Goal: Task Accomplishment & Management: Manage account settings

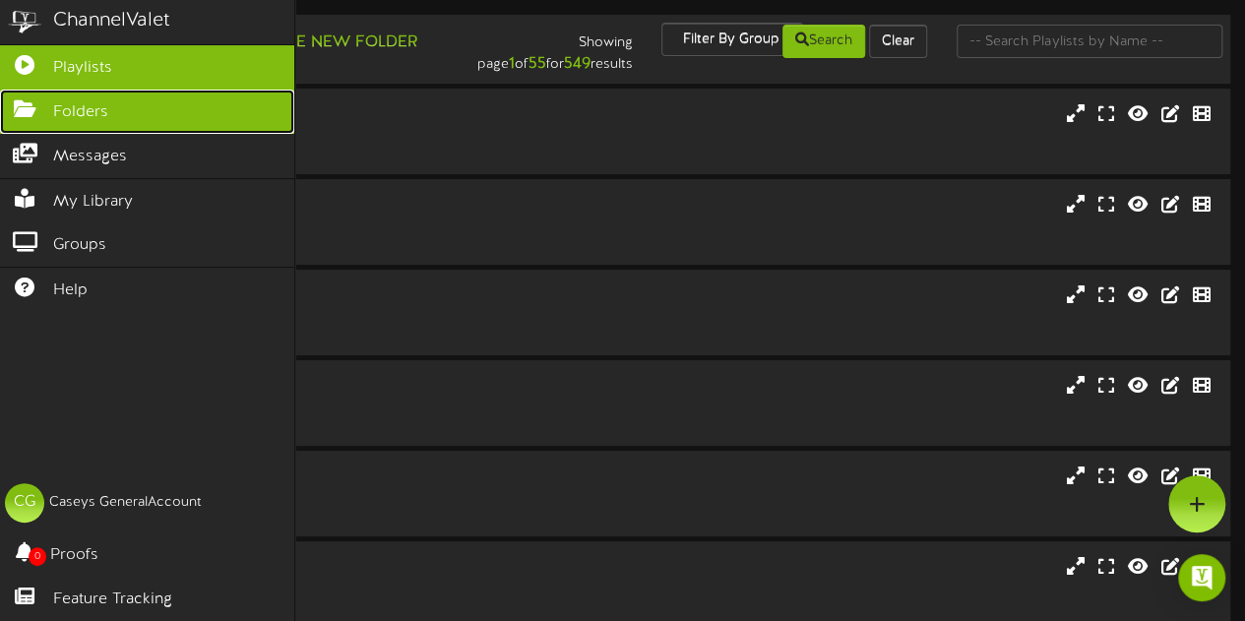
click at [42, 111] on icon at bounding box center [24, 106] width 49 height 15
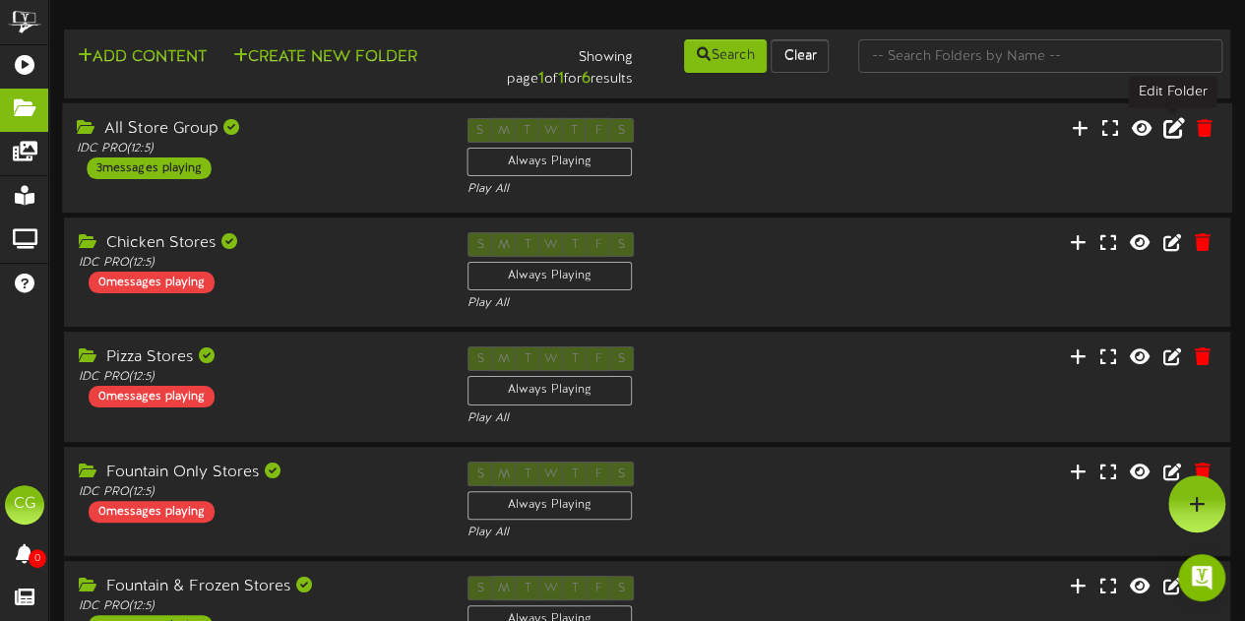
click at [1175, 132] on icon at bounding box center [1174, 127] width 22 height 22
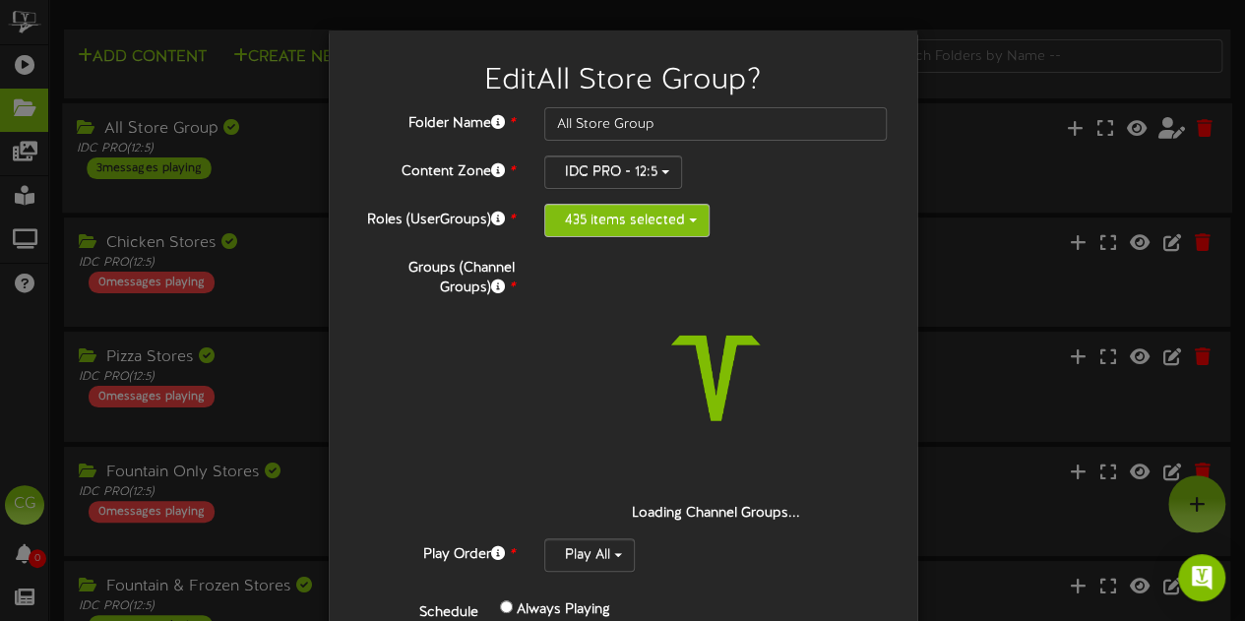
click at [602, 234] on button "435 items selected" at bounding box center [626, 220] width 165 height 33
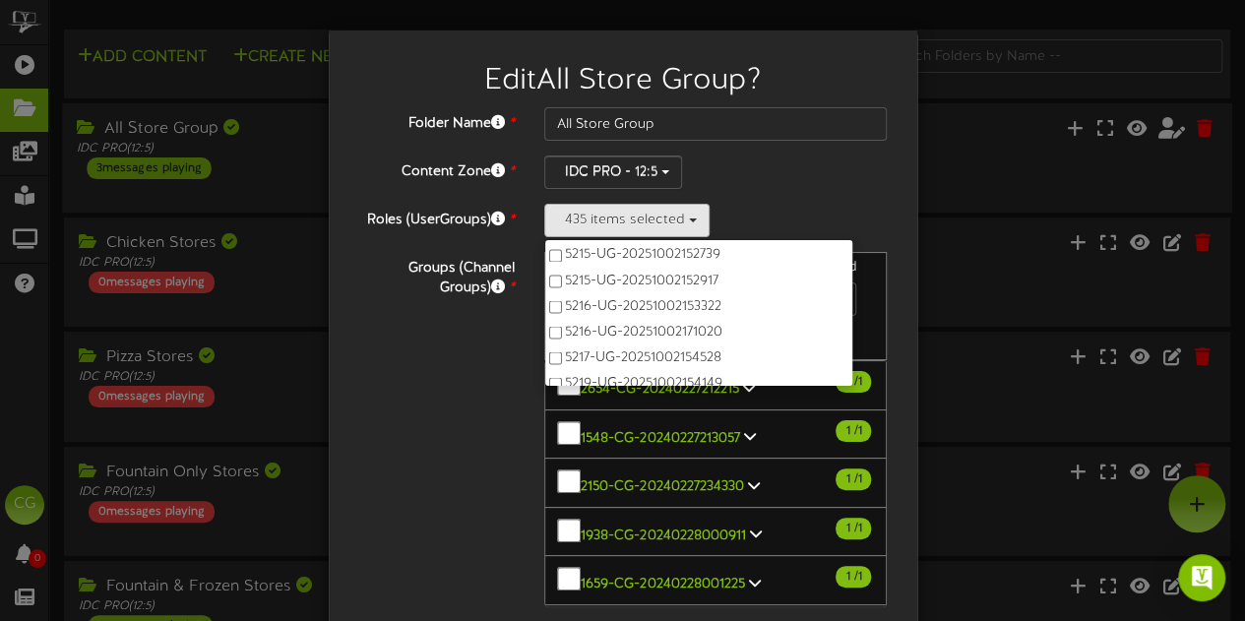
scroll to position [1729, 0]
type input "52"
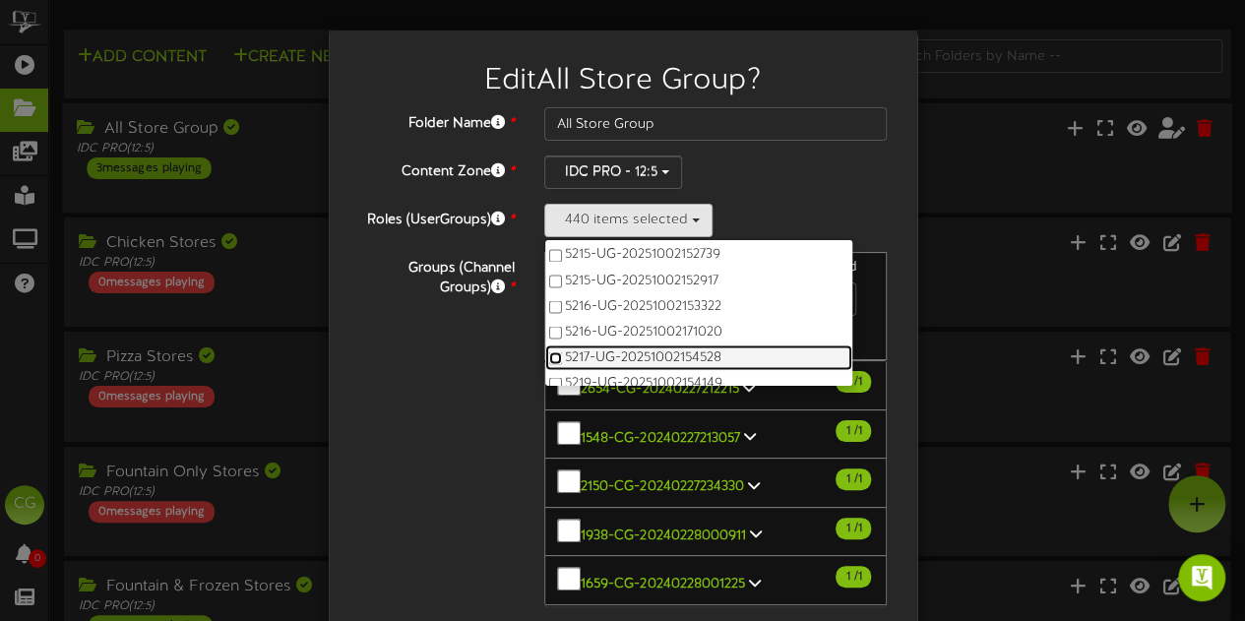
scroll to position [1926, 0]
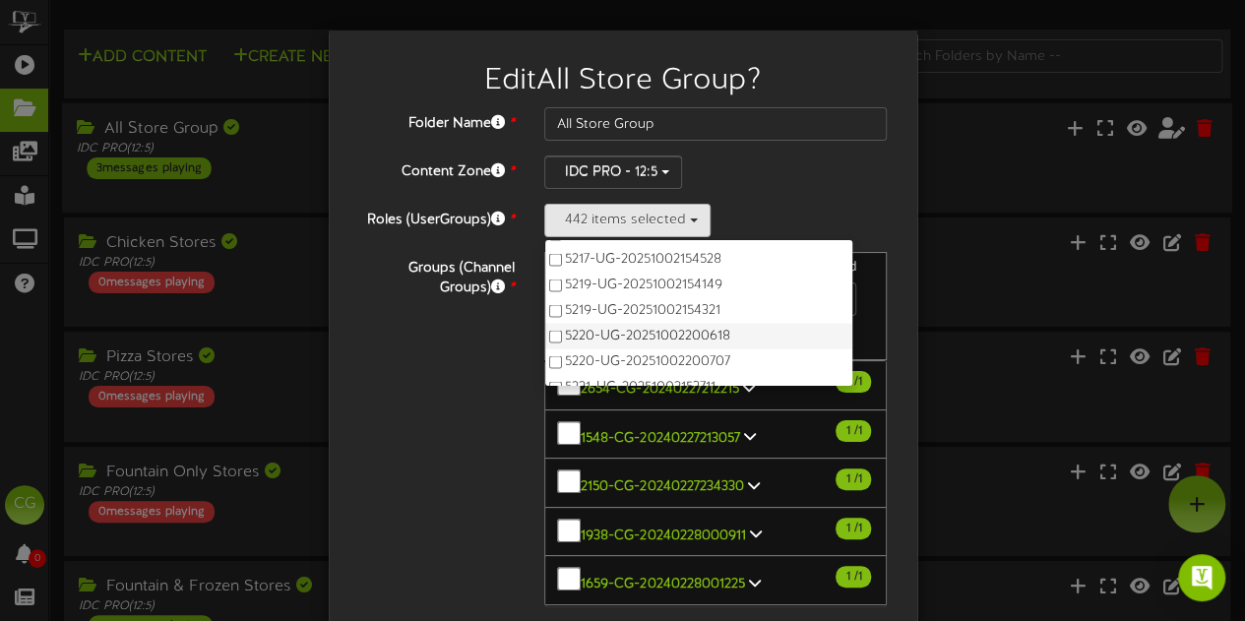
click at [545, 324] on label "5220-UG-20251002200618" at bounding box center [698, 336] width 307 height 26
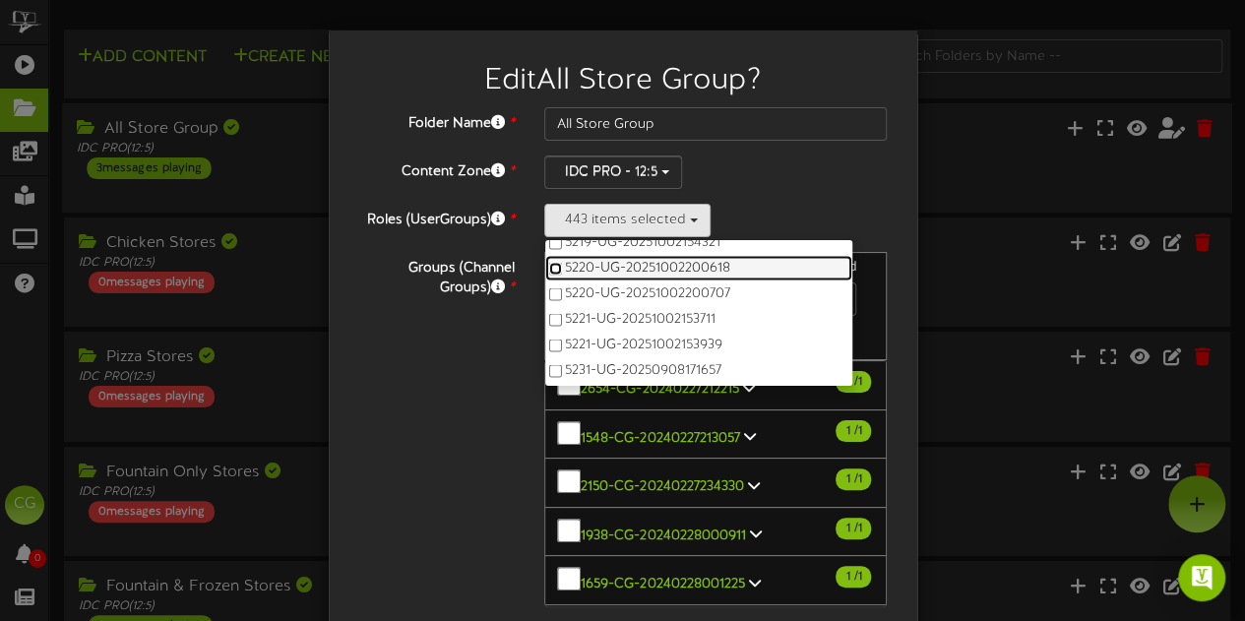
scroll to position [2025, 0]
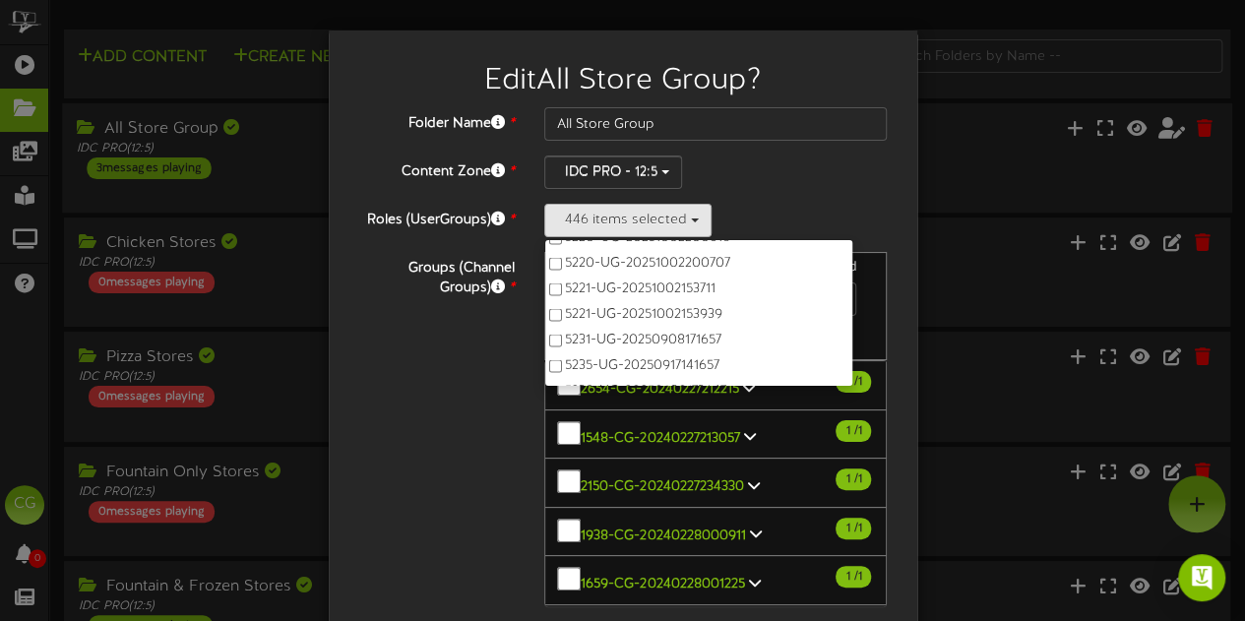
click at [483, 462] on div "Groups (Channel Groups) * 444 Channels selected Search Clear" at bounding box center [623, 458] width 559 height 412
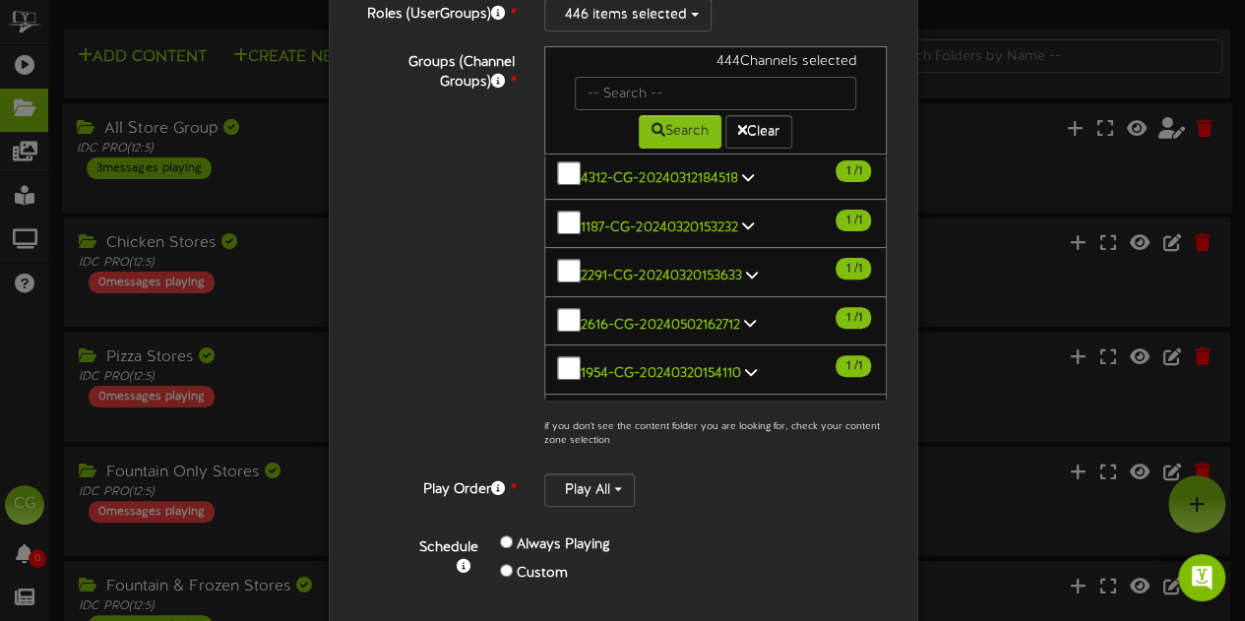
scroll to position [320, 0]
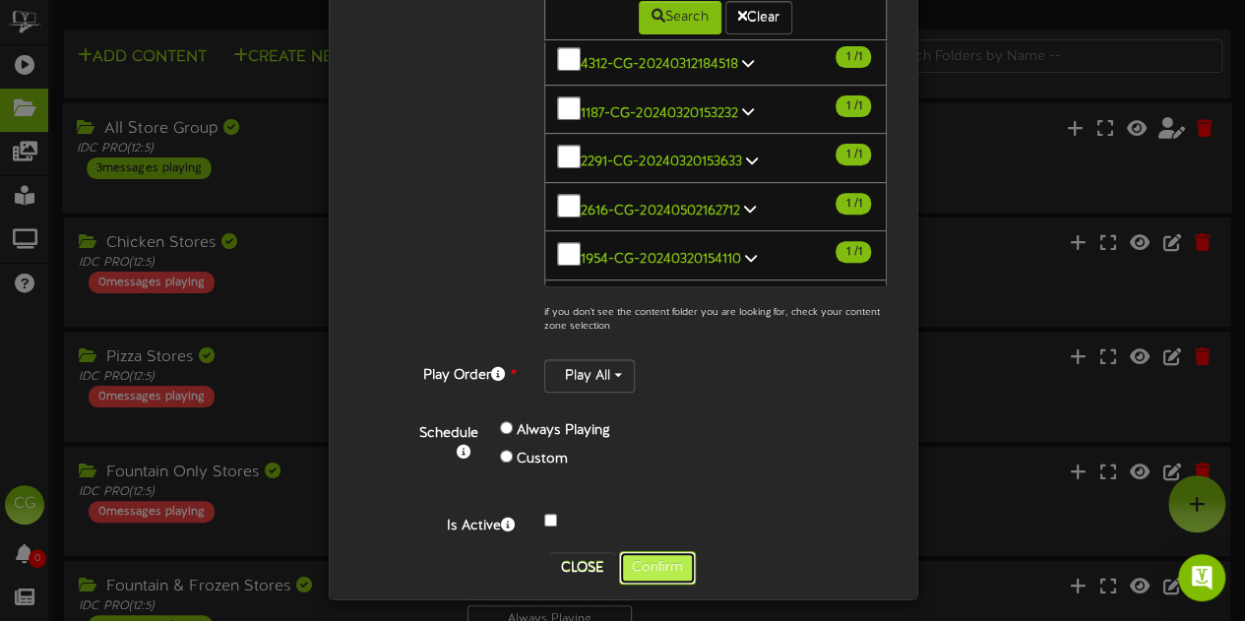
click at [632, 552] on button "Confirm" at bounding box center [657, 567] width 77 height 33
click at [635, 559] on div "Edit All Store Group ? Folder Name * All Store Group Content Zone * IDC PRO - 1…" at bounding box center [622, 310] width 1245 height 621
click at [667, 548] on div "Edit All Store Group ? Folder Name * All Store Group Content Zone * IDC PRO - 1…" at bounding box center [622, 310] width 1245 height 621
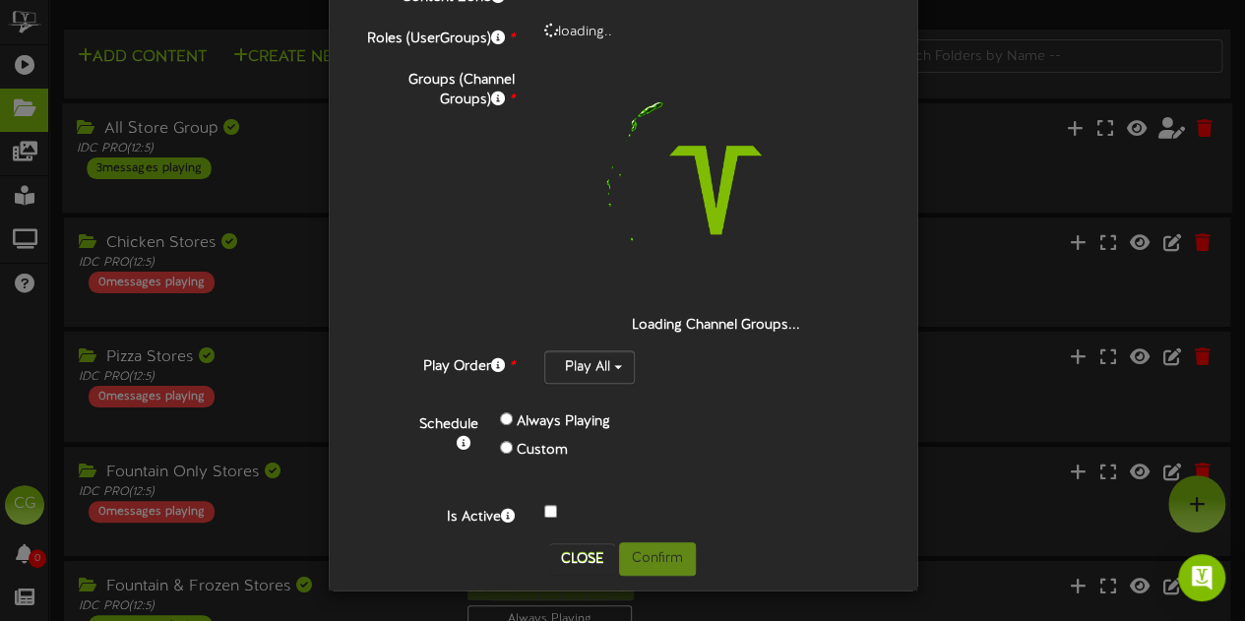
scroll to position [0, 0]
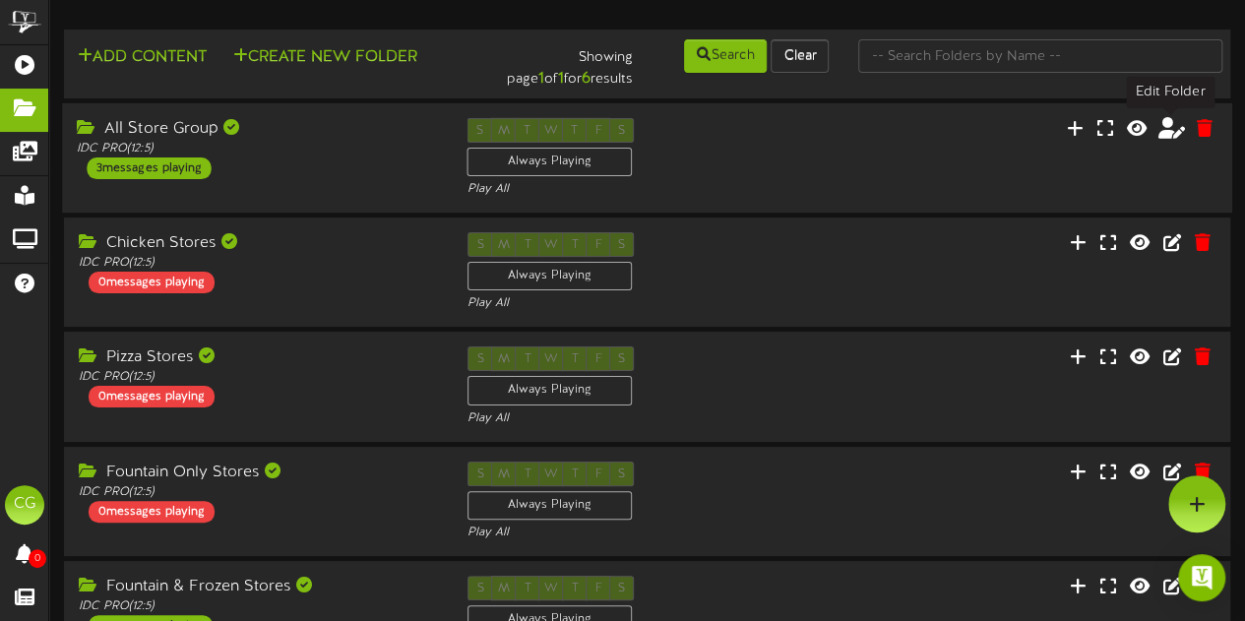
click at [1171, 130] on icon at bounding box center [1172, 127] width 28 height 22
click at [1169, 122] on icon at bounding box center [1174, 127] width 22 height 22
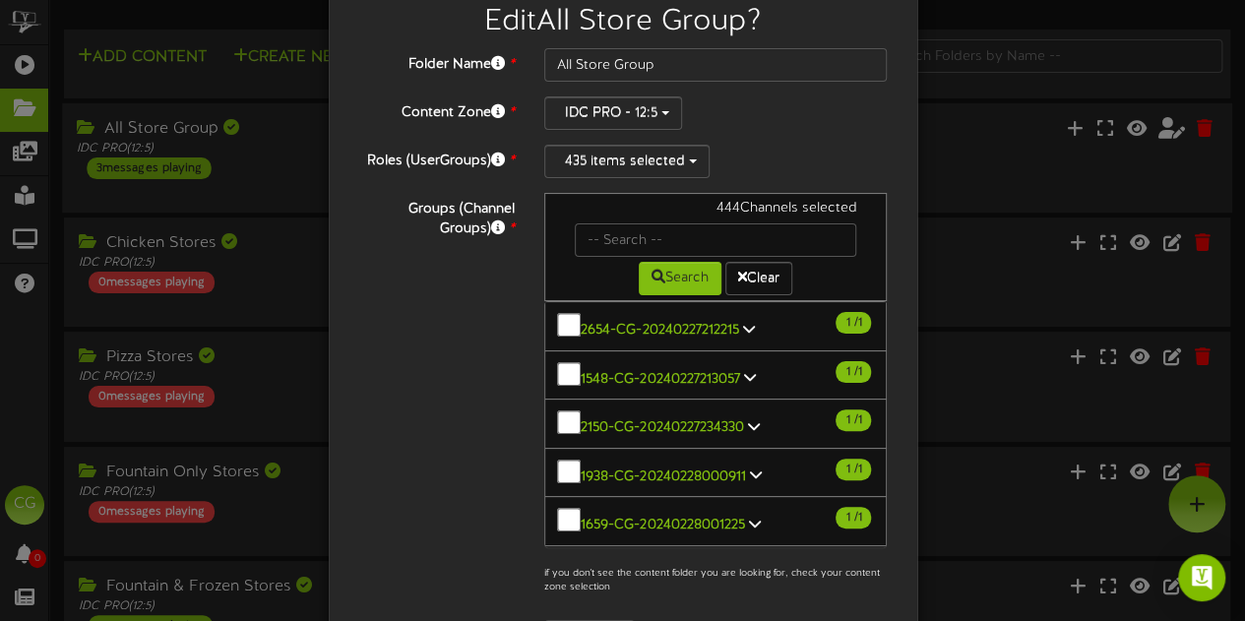
scroll to position [98, 0]
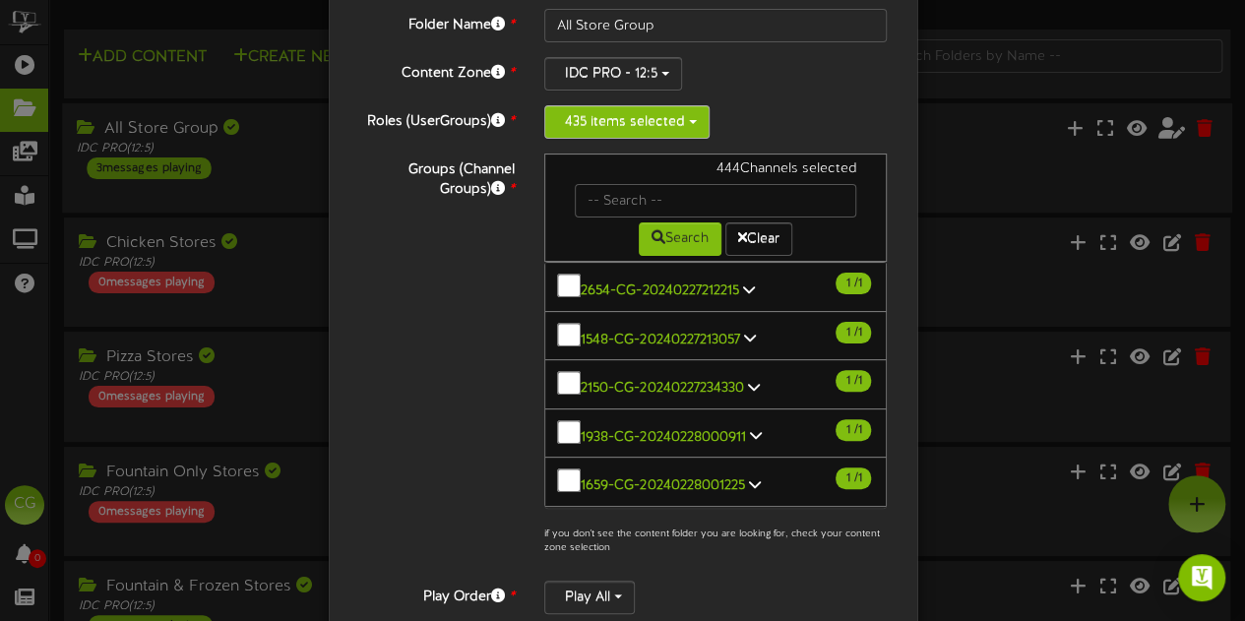
click at [616, 107] on button "435 items selected" at bounding box center [626, 121] width 165 height 33
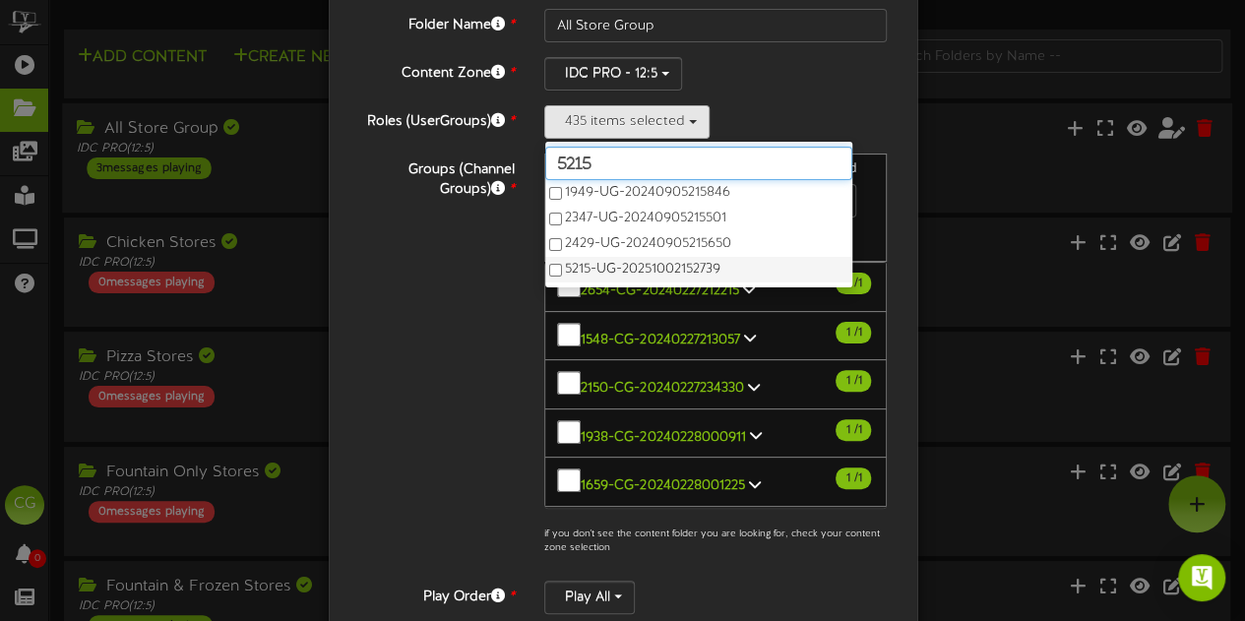
scroll to position [25, 0]
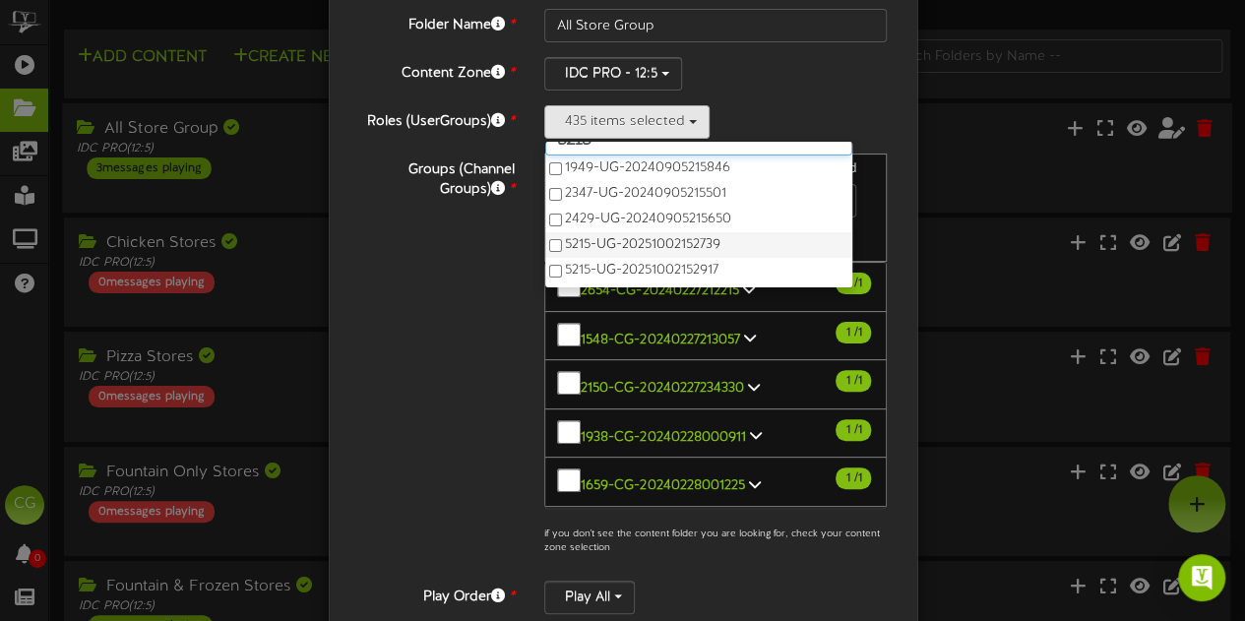
type input "5215"
click at [550, 261] on label "5215-UG-20251002152917" at bounding box center [698, 271] width 307 height 26
click at [499, 286] on div "Groups (Channel Groups) * 444 Channels selected Search Clear 1 1" at bounding box center [623, 360] width 559 height 412
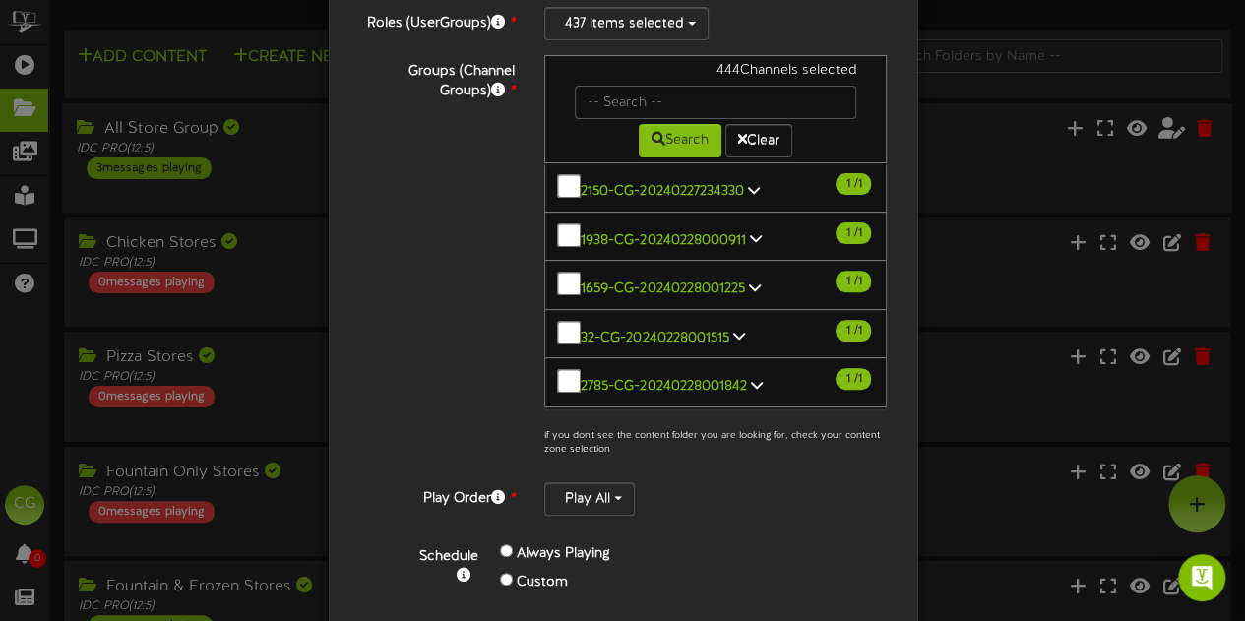
scroll to position [320, 0]
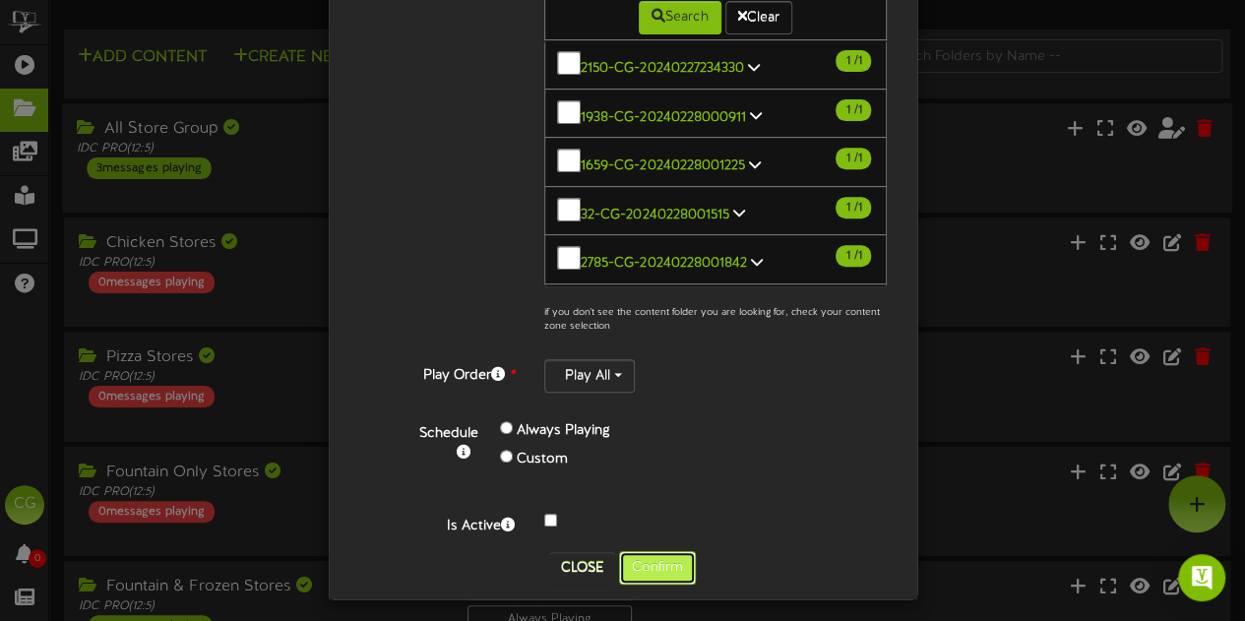
click at [641, 560] on button "Confirm" at bounding box center [657, 567] width 77 height 33
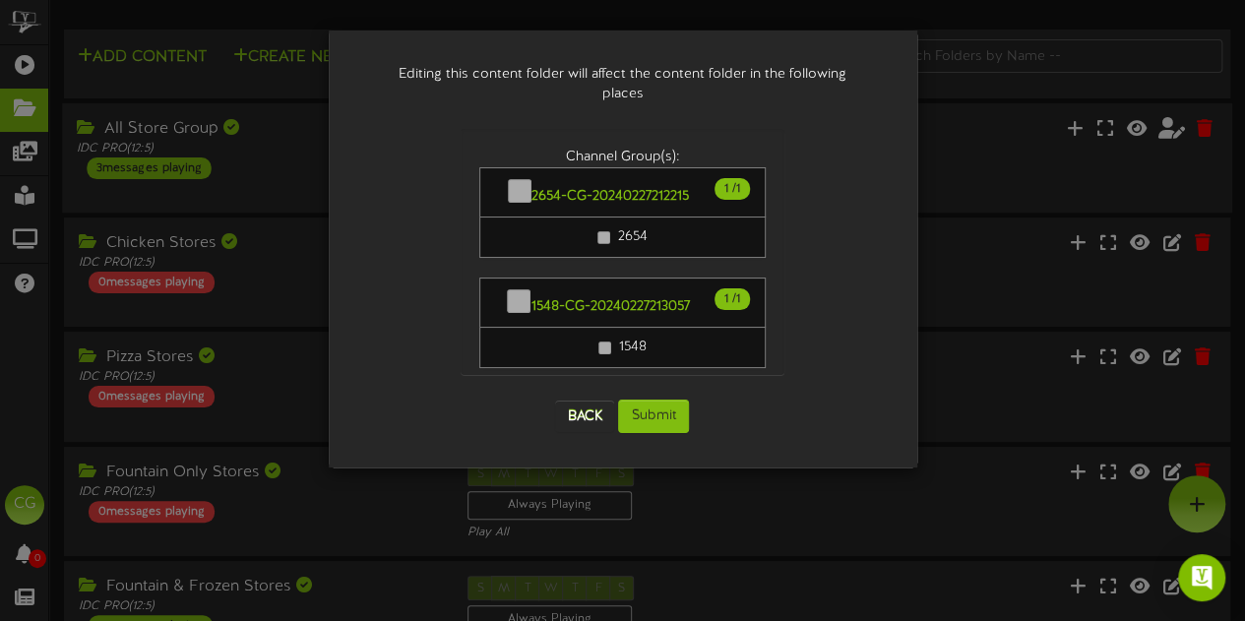
scroll to position [0, 0]
click at [650, 400] on button "Submit" at bounding box center [653, 416] width 71 height 33
